Goal: Complete application form

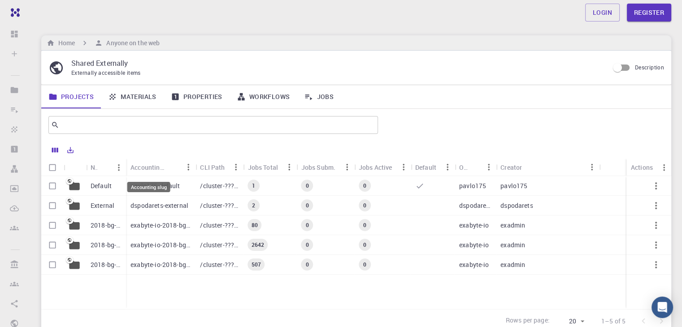
click at [142, 185] on div "Accounting slug" at bounding box center [148, 187] width 43 height 10
click at [102, 188] on p "Default" at bounding box center [101, 186] width 21 height 9
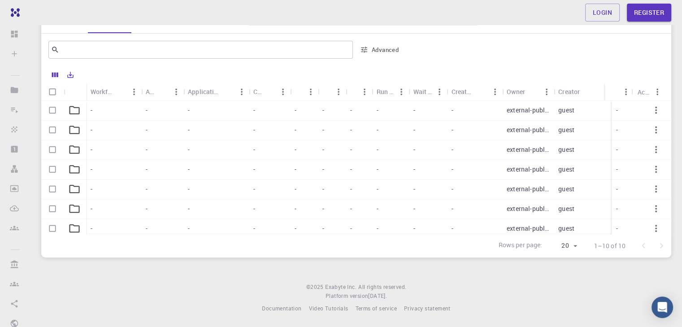
click at [76, 109] on icon at bounding box center [74, 110] width 13 height 13
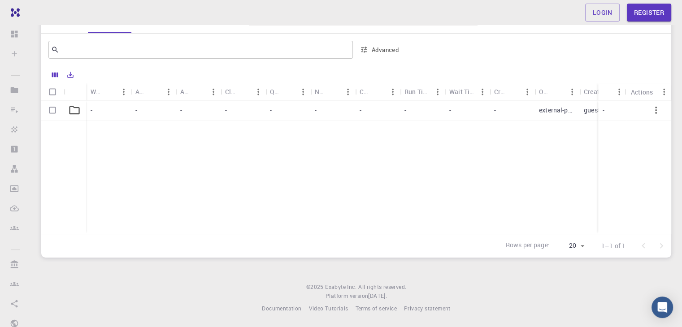
click at [76, 109] on icon at bounding box center [74, 110] width 13 height 13
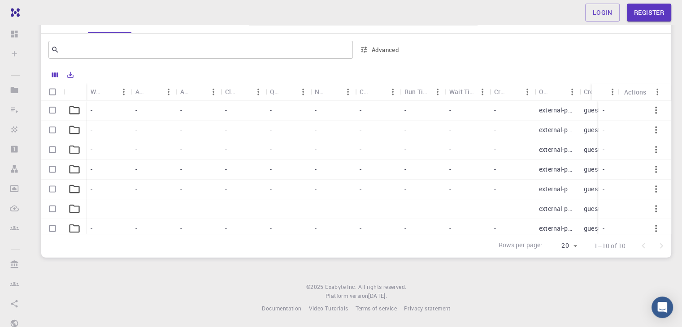
click at [76, 109] on icon at bounding box center [74, 110] width 13 height 13
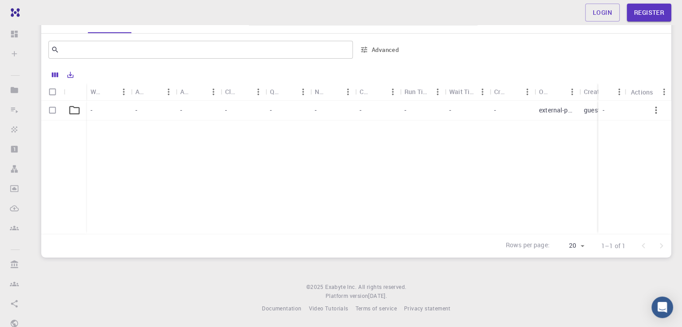
click at [76, 109] on icon at bounding box center [74, 110] width 13 height 13
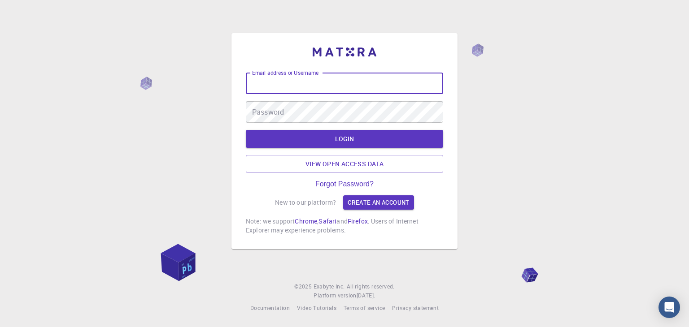
click at [309, 80] on input "Email address or Username" at bounding box center [344, 84] width 197 height 22
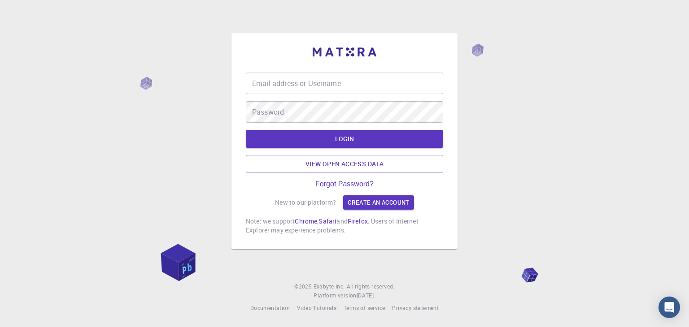
click at [498, 124] on div "Email address or Username Email address or Username Password Password LOGIN Vie…" at bounding box center [344, 163] width 689 height 327
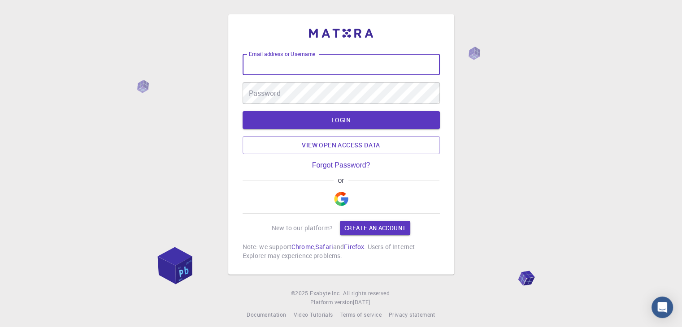
click at [284, 63] on input "Email address or Username" at bounding box center [341, 65] width 197 height 22
type input "gktmeditech@gmail.com"
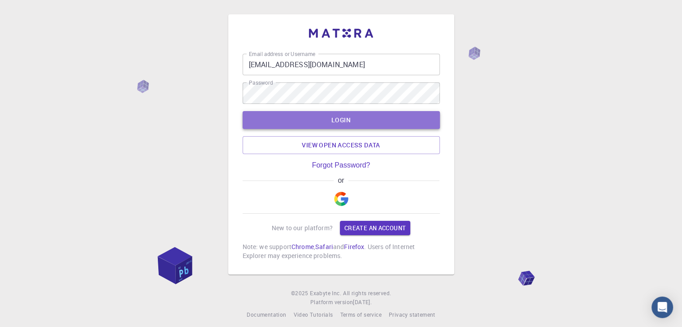
click at [327, 120] on button "LOGIN" at bounding box center [341, 120] width 197 height 18
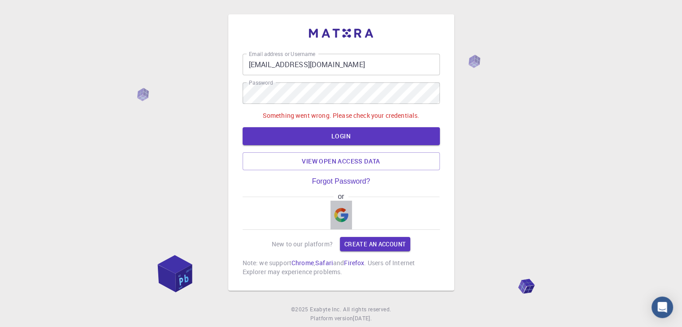
click at [340, 218] on img "button" at bounding box center [341, 215] width 14 height 14
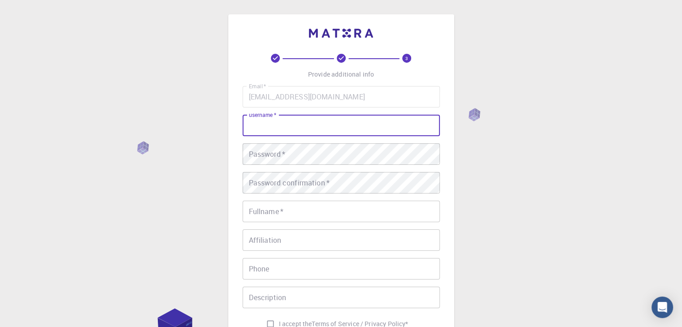
click at [286, 129] on input "username   *" at bounding box center [341, 126] width 197 height 22
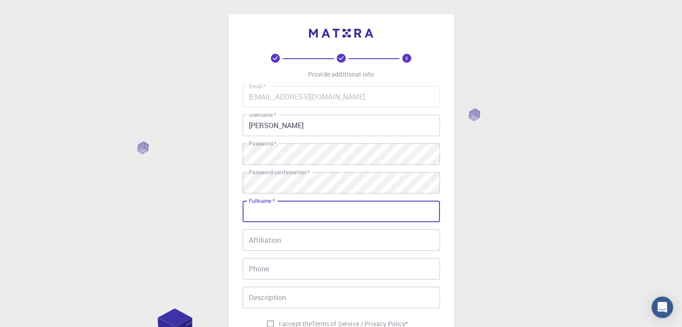
click at [292, 208] on input "Fullname   *" at bounding box center [341, 212] width 197 height 22
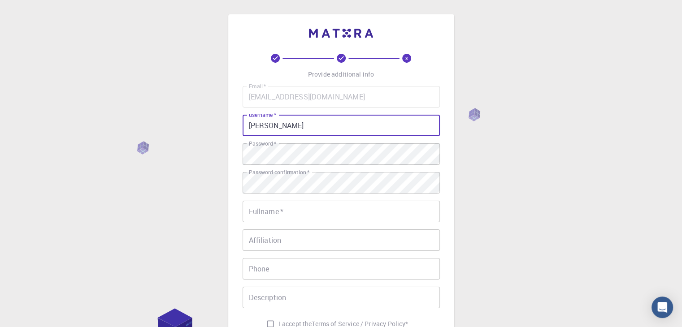
click at [324, 128] on input "Dr. Shubham Mishra" at bounding box center [341, 126] width 197 height 22
type input "D"
type input "Professor"
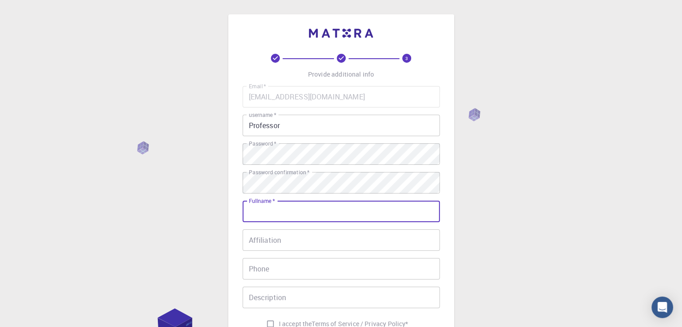
click at [287, 210] on input "Fullname   *" at bounding box center [341, 212] width 197 height 22
type input "Dr. Shubham mishra"
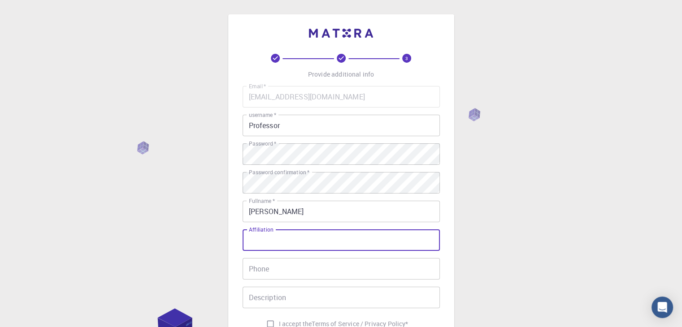
click at [279, 249] on input "Affiliation" at bounding box center [341, 241] width 197 height 22
type input "I"
type input "Indian Institute of Technology BHU"
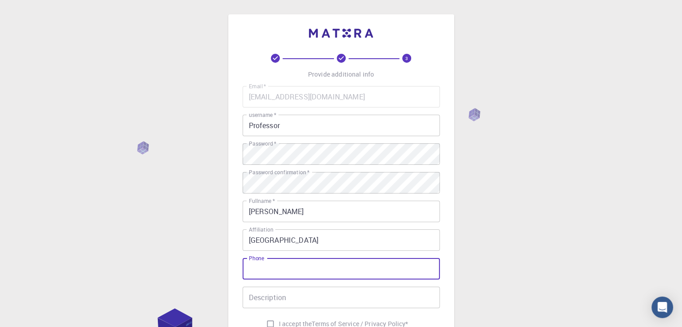
click at [271, 267] on input "Phone" at bounding box center [341, 269] width 197 height 22
type input "7007757196"
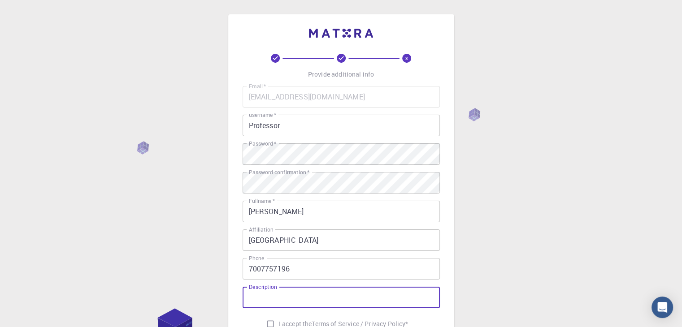
click at [272, 296] on input "Description" at bounding box center [341, 298] width 197 height 22
type input "I am a research scientist at IIT BHU."
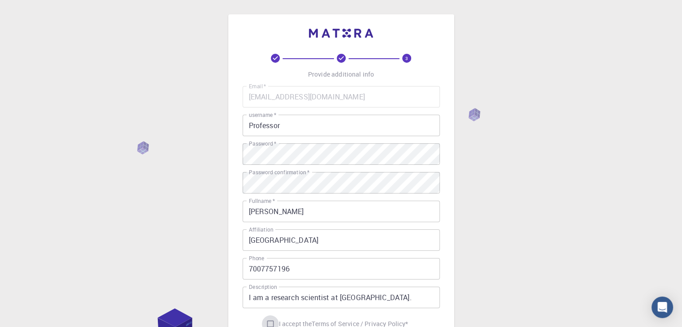
click at [268, 322] on input "I accept the Terms of Service / Privacy Policy *" at bounding box center [270, 324] width 17 height 17
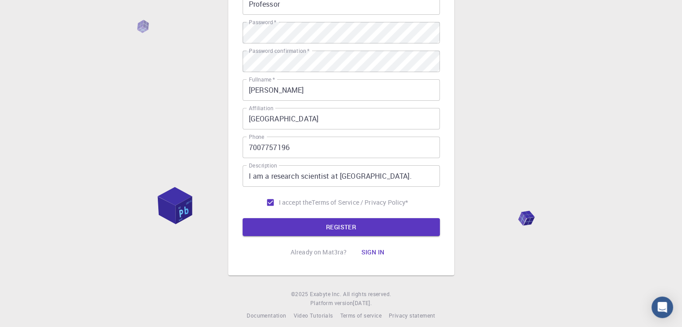
scroll to position [129, 0]
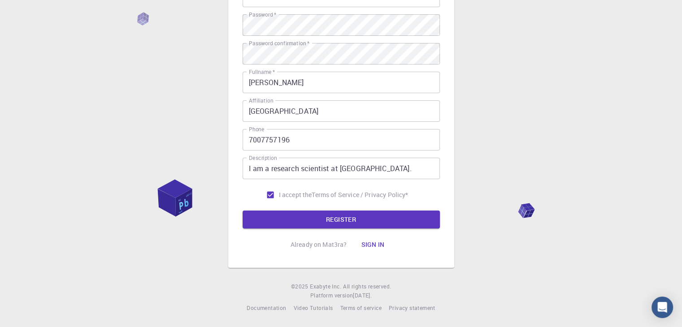
click at [268, 194] on input "I accept the Terms of Service / Privacy Policy *" at bounding box center [270, 195] width 17 height 17
checkbox input "false"
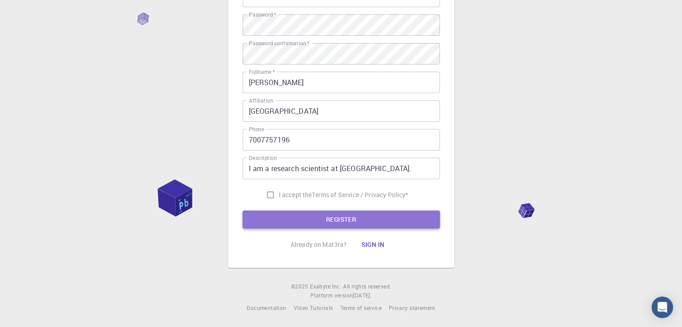
click at [316, 222] on button "REGISTER" at bounding box center [341, 220] width 197 height 18
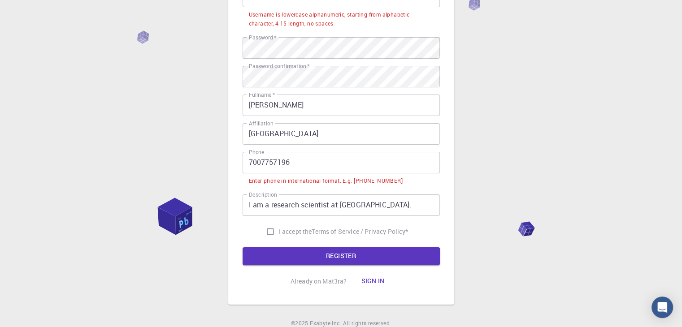
click at [249, 163] on input "7007757196" at bounding box center [341, 163] width 197 height 22
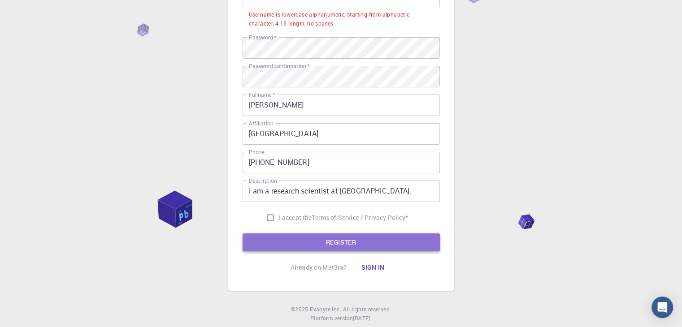
click at [324, 241] on button "REGISTER" at bounding box center [341, 243] width 197 height 18
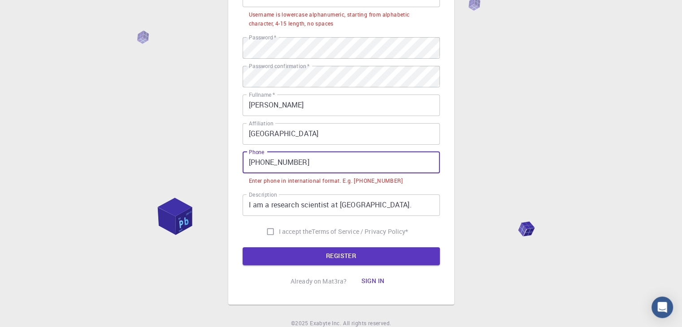
click at [264, 162] on input "+91 7007757196" at bounding box center [341, 163] width 197 height 22
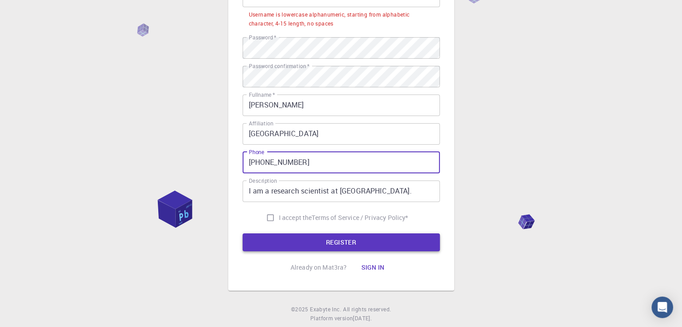
type input "+917007757196"
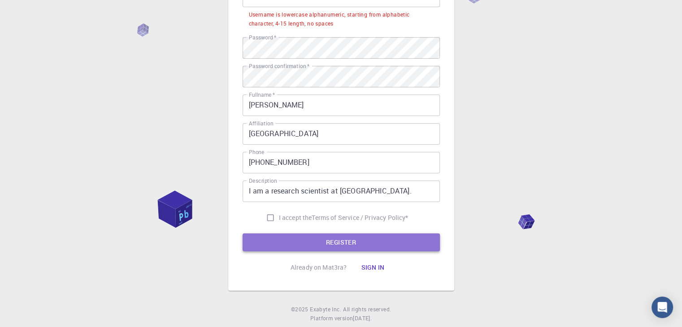
click at [342, 244] on button "REGISTER" at bounding box center [341, 243] width 197 height 18
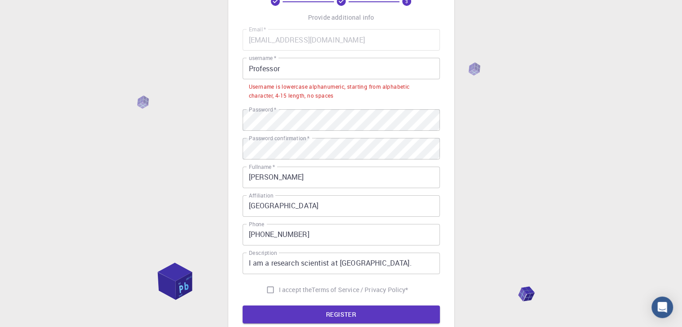
scroll to position [37, 0]
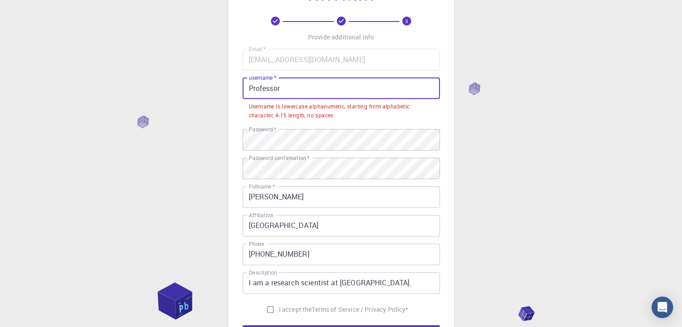
click at [253, 87] on input "Professor" at bounding box center [341, 89] width 197 height 22
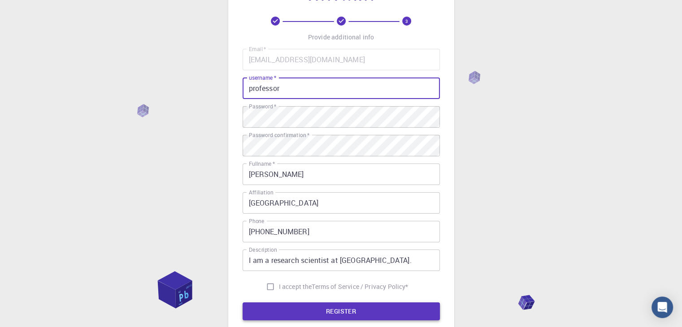
type input "professor"
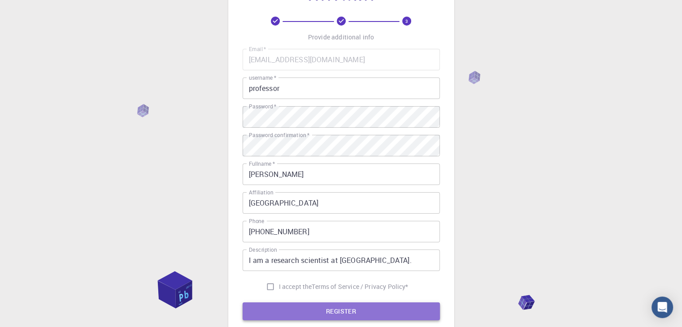
click at [328, 310] on button "REGISTER" at bounding box center [341, 312] width 197 height 18
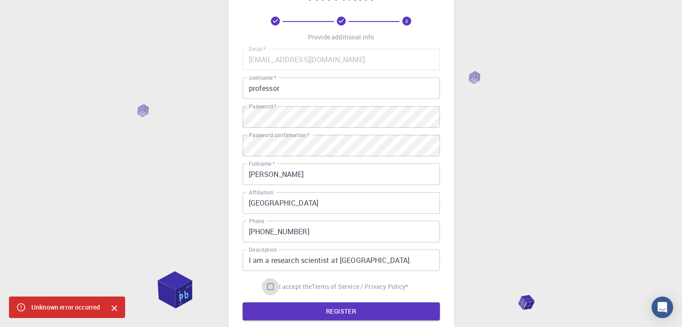
click at [269, 287] on input "I accept the Terms of Service / Privacy Policy *" at bounding box center [270, 287] width 17 height 17
checkbox input "true"
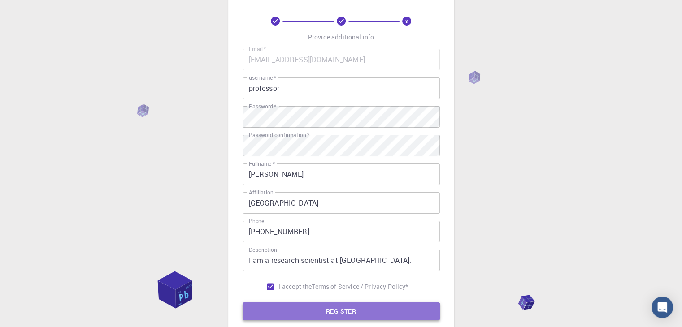
click at [346, 307] on button "REGISTER" at bounding box center [341, 312] width 197 height 18
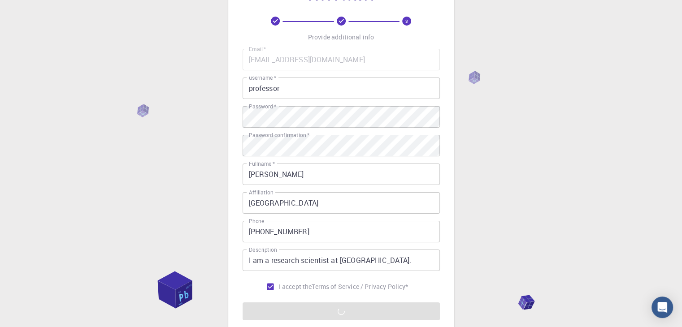
click at [346, 307] on form "Email   * gktmeditech@gmail.com Email   * username   * professor username   * P…" at bounding box center [341, 185] width 197 height 272
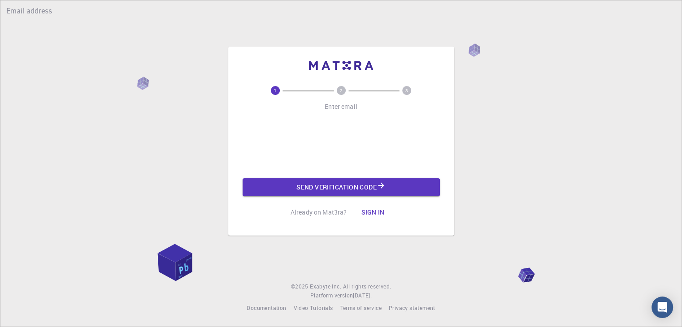
scroll to position [0, 0]
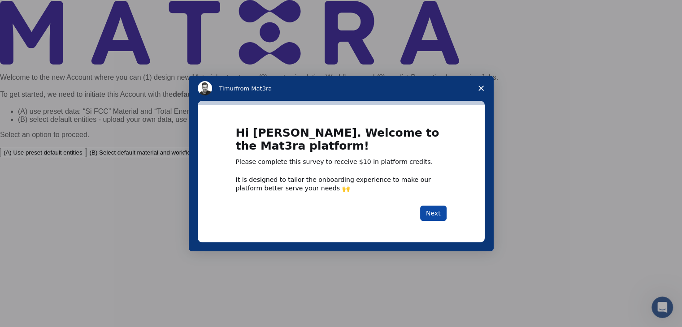
click at [440, 214] on button "Next" at bounding box center [433, 213] width 26 height 15
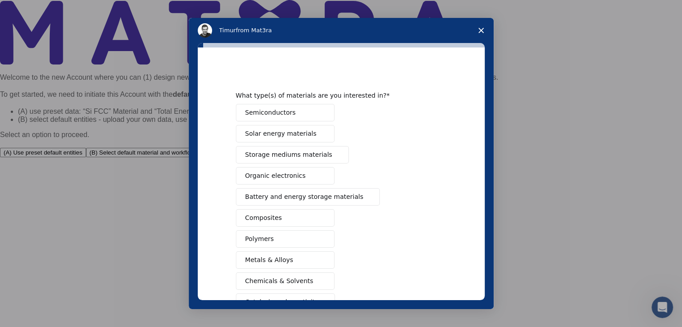
click at [291, 195] on span "Battery and energy storage materials" at bounding box center [304, 196] width 118 height 9
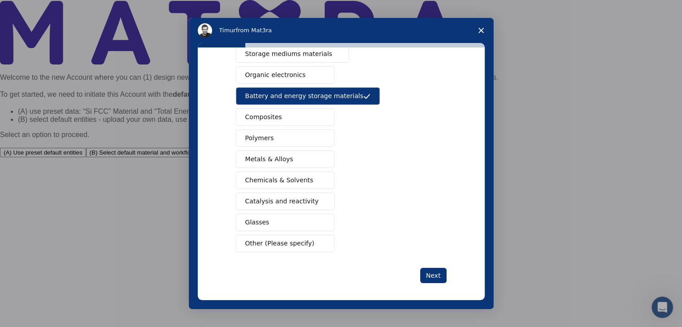
scroll to position [103, 0]
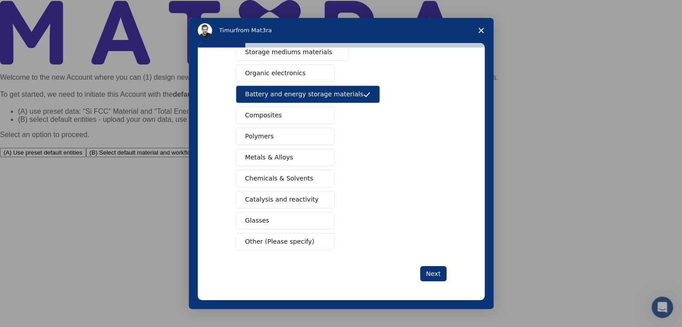
click at [266, 134] on span "Polymers" at bounding box center [259, 136] width 29 height 9
click at [277, 115] on button "Composites" at bounding box center [285, 115] width 99 height 17
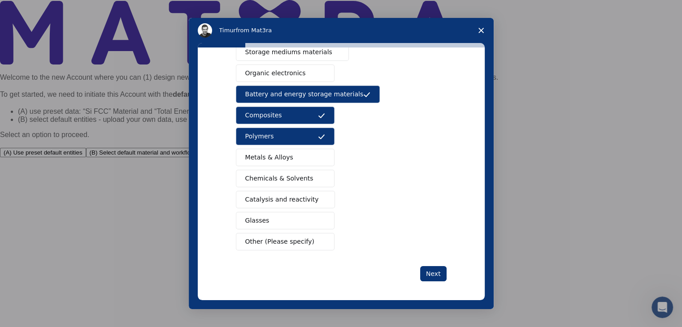
click at [266, 179] on span "Chemicals & Solvents" at bounding box center [279, 178] width 68 height 9
click at [271, 195] on span "Catalysis and reactivity" at bounding box center [282, 199] width 74 height 9
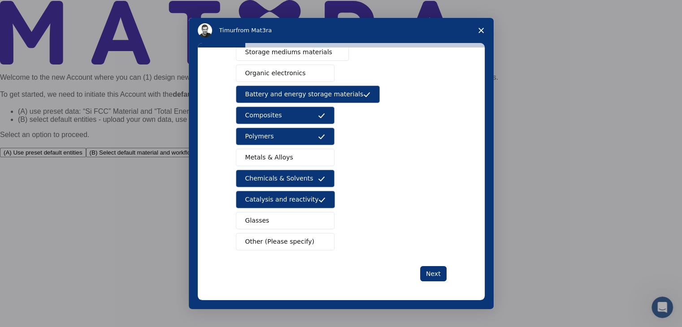
click at [271, 220] on button "Glasses" at bounding box center [285, 220] width 99 height 17
click at [274, 153] on span "Metals & Alloys" at bounding box center [269, 157] width 48 height 9
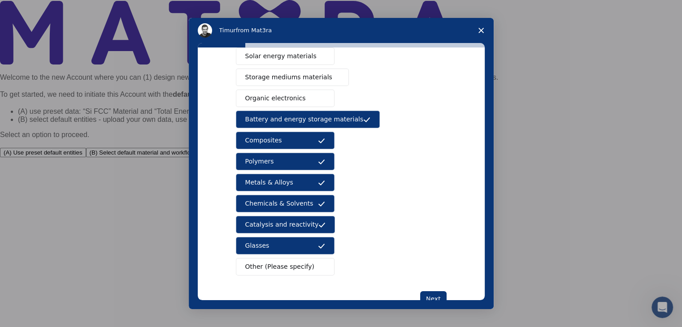
scroll to position [79, 0]
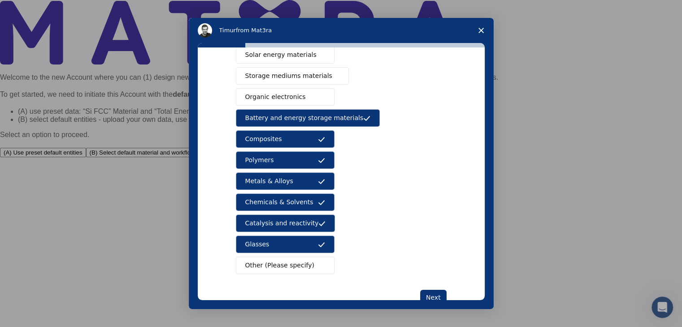
click at [276, 219] on span "Catalysis and reactivity" at bounding box center [282, 223] width 74 height 9
click at [293, 182] on button "Metals & Alloys" at bounding box center [285, 181] width 99 height 17
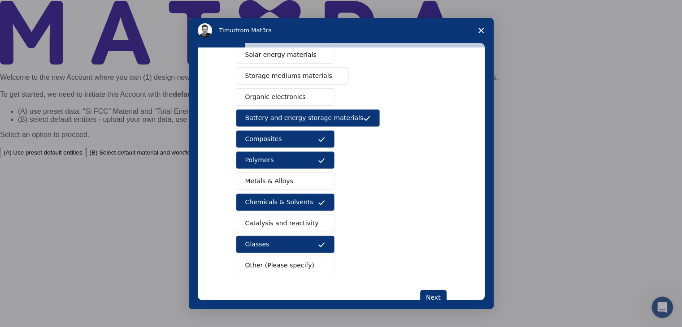
scroll to position [103, 0]
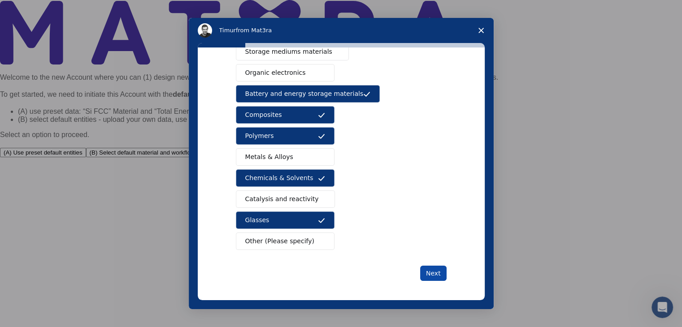
click at [427, 267] on button "Next" at bounding box center [433, 273] width 26 height 15
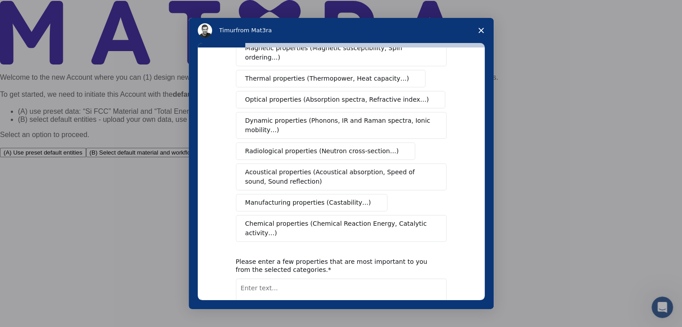
scroll to position [0, 0]
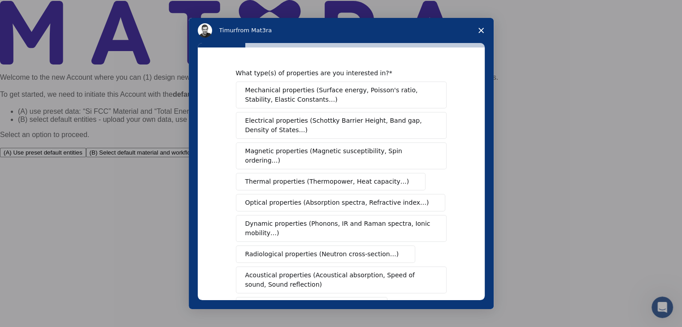
click at [327, 97] on span "Mechanical properties (Surface energy, Poisson's ratio, Stability, Elastic Cons…" at bounding box center [338, 95] width 187 height 19
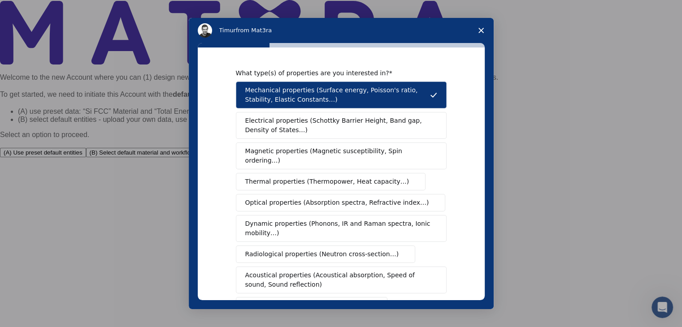
click at [328, 198] on span "Optical properties (Absorption spectra, Refractive index…)" at bounding box center [337, 202] width 184 height 9
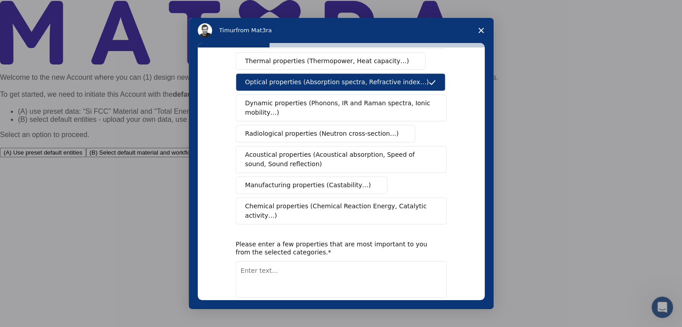
scroll to position [122, 0]
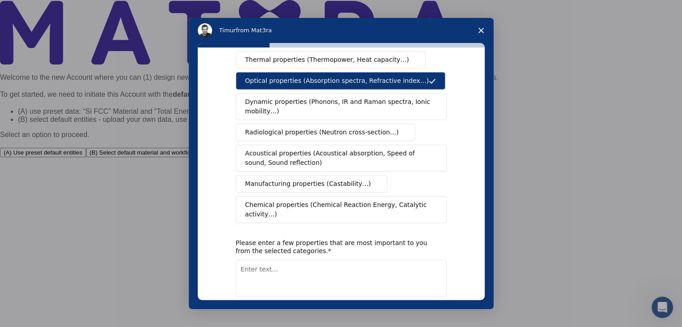
click at [311, 201] on span "Chemical properties (Chemical Reaction Energy, Catalytic activity…)" at bounding box center [338, 210] width 186 height 19
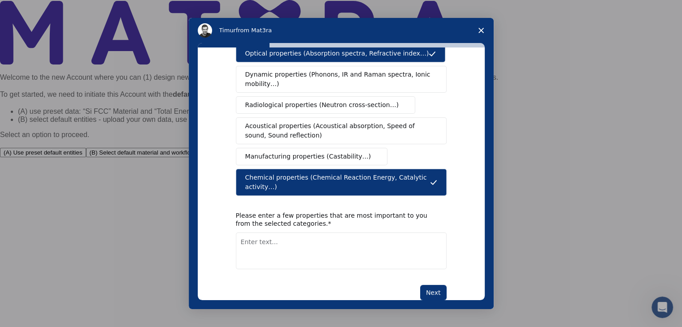
scroll to position [150, 0]
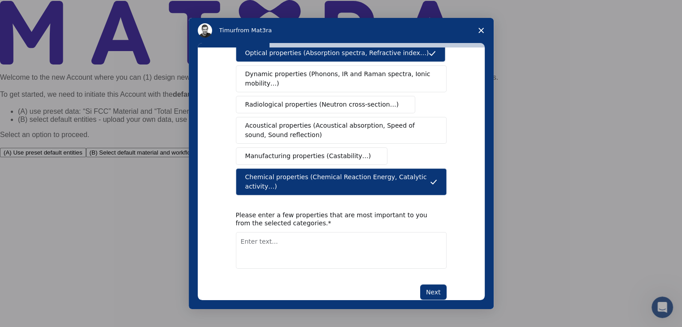
click at [271, 232] on textarea "Enter text..." at bounding box center [341, 250] width 211 height 37
type textarea "Optical properties and chemical properties."
click at [435, 285] on button "Next" at bounding box center [433, 292] width 26 height 15
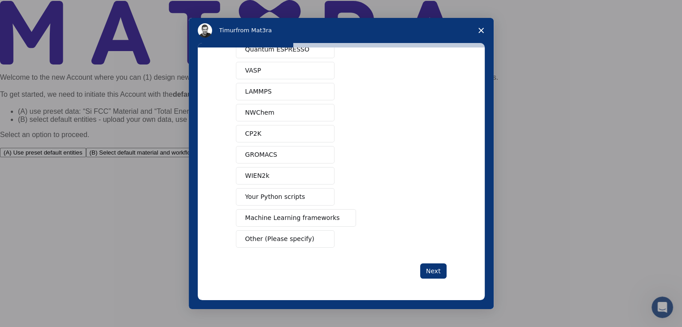
scroll to position [0, 0]
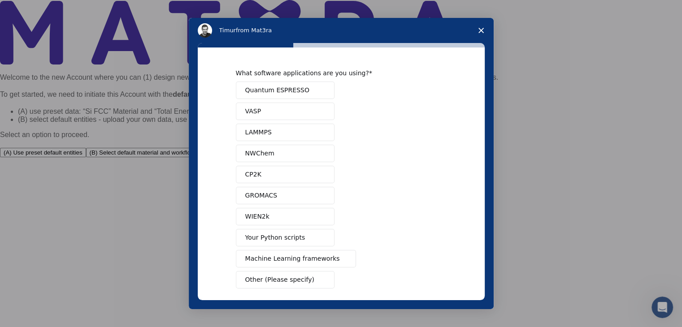
click at [270, 131] on button "LAMMPS" at bounding box center [285, 132] width 99 height 17
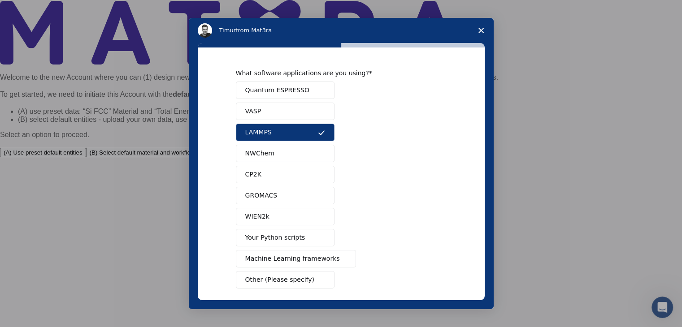
scroll to position [39, 0]
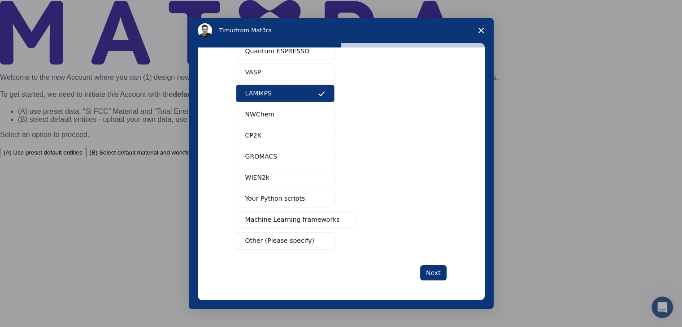
click at [292, 198] on span "Your Python scripts" at bounding box center [275, 198] width 60 height 9
click at [285, 216] on span "Machine Learning frameworks" at bounding box center [292, 219] width 95 height 9
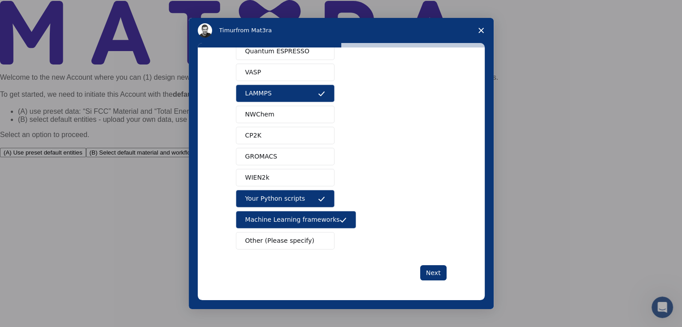
click at [285, 216] on span "Machine Learning frameworks" at bounding box center [292, 219] width 95 height 9
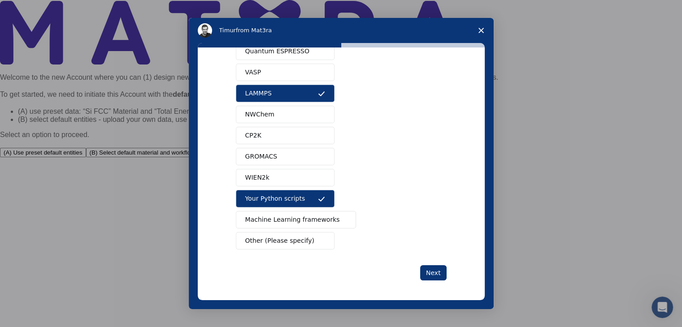
click at [292, 221] on span "Machine Learning frameworks" at bounding box center [292, 219] width 95 height 9
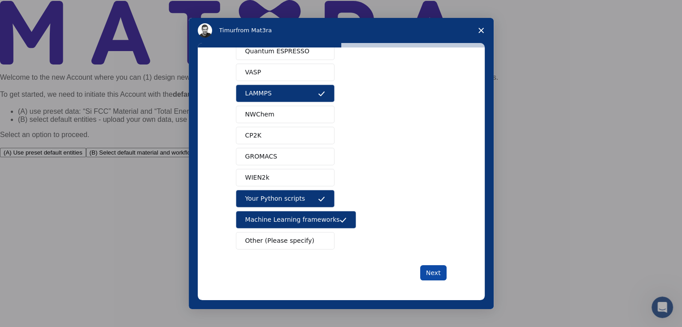
click at [432, 275] on button "Next" at bounding box center [433, 273] width 26 height 15
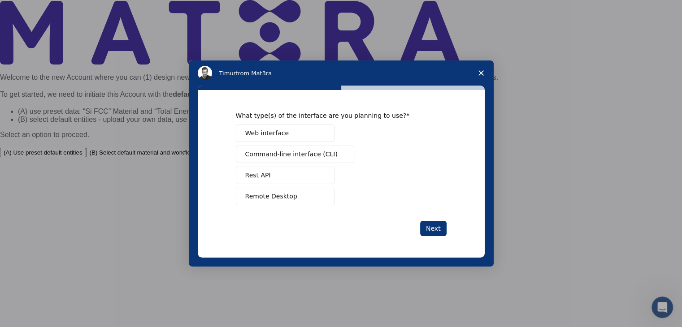
click at [277, 195] on span "Remote Desktop" at bounding box center [271, 196] width 52 height 9
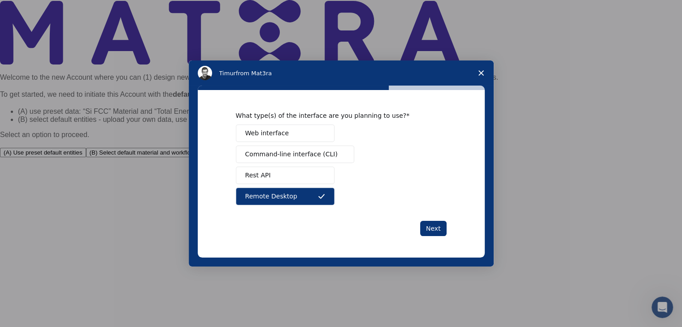
click at [287, 133] on button "Web interface" at bounding box center [285, 133] width 99 height 17
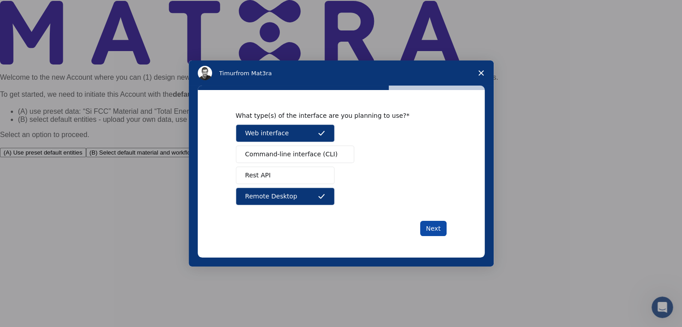
click at [435, 227] on button "Next" at bounding box center [433, 228] width 26 height 15
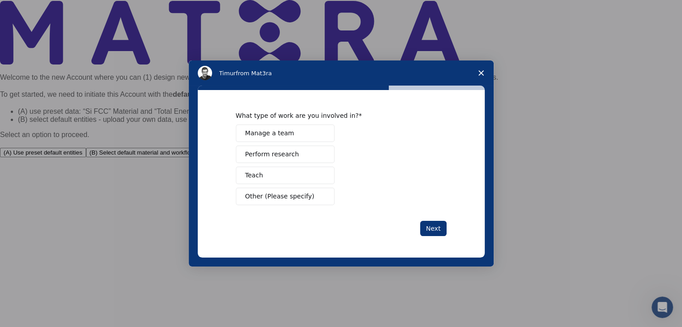
click at [291, 153] on span "Perform research" at bounding box center [272, 154] width 54 height 9
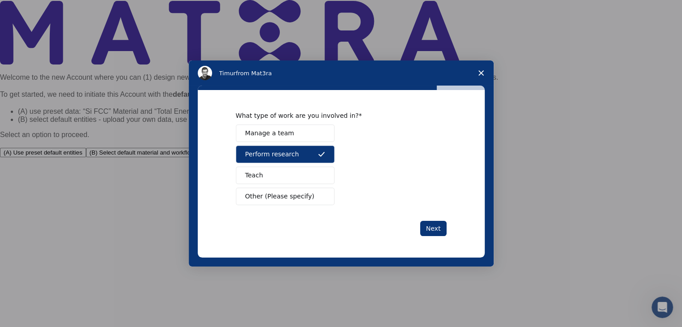
click at [290, 175] on button "Teach" at bounding box center [285, 175] width 99 height 17
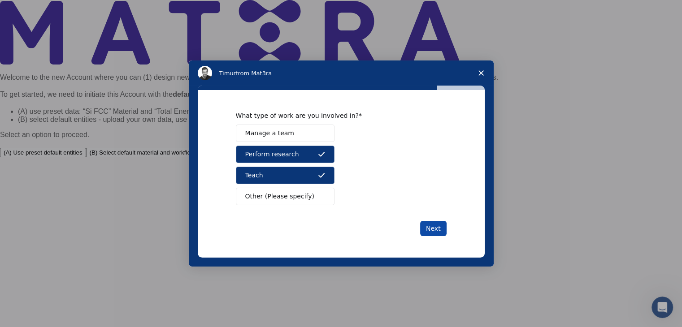
click at [438, 234] on button "Next" at bounding box center [433, 228] width 26 height 15
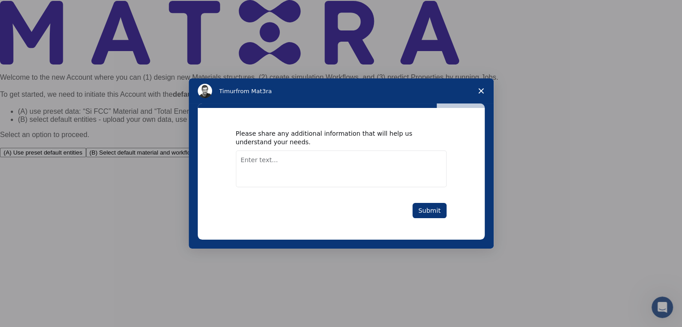
click at [354, 169] on textarea "Enter text..." at bounding box center [341, 169] width 211 height 37
click at [407, 158] on textarea "I am more interested in product development under humid saline conditions." at bounding box center [341, 169] width 211 height 37
click at [405, 162] on textarea "I am more interested in product development under humid saline conditions." at bounding box center [341, 169] width 211 height 37
type textarea "I am more interested in product development under humid and saline conditions."
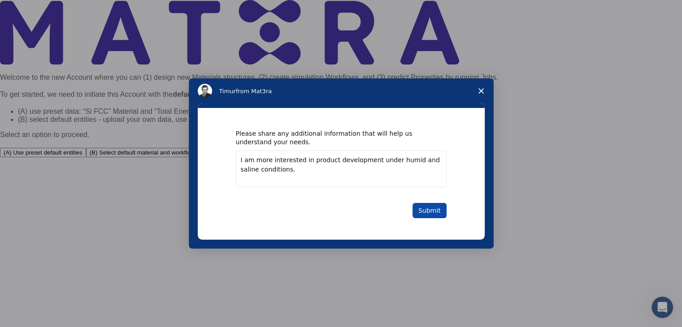
click at [430, 210] on button "Submit" at bounding box center [430, 210] width 34 height 15
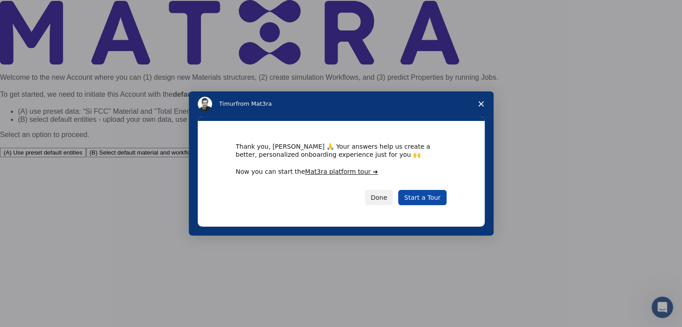
click at [431, 200] on link "Start a Tour" at bounding box center [422, 197] width 48 height 15
